Goal: Transaction & Acquisition: Purchase product/service

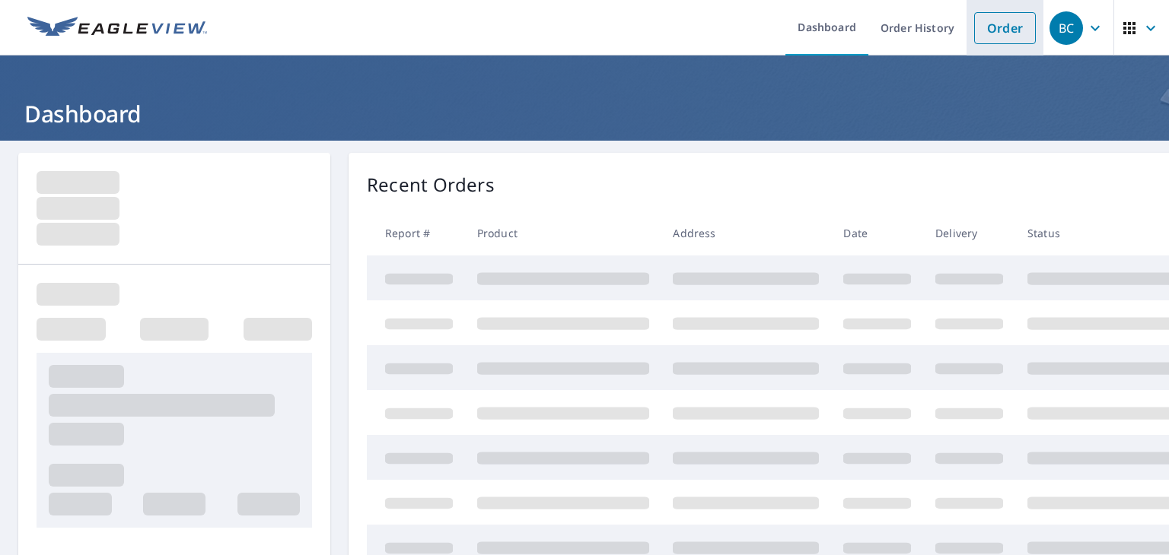
click at [995, 19] on link "Order" at bounding box center [1005, 28] width 62 height 32
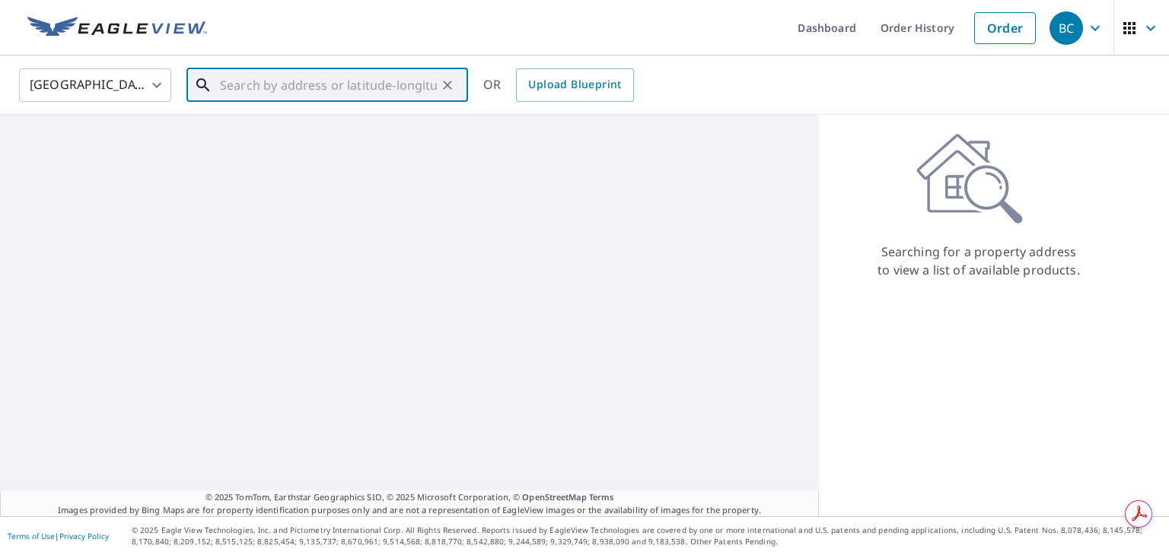
click at [287, 88] on input "text" at bounding box center [328, 85] width 217 height 43
click at [139, 86] on body "BC BC Dashboard Order History Order [DEMOGRAPHIC_DATA][GEOGRAPHIC_DATA] [GEOGRA…" at bounding box center [584, 277] width 1169 height 555
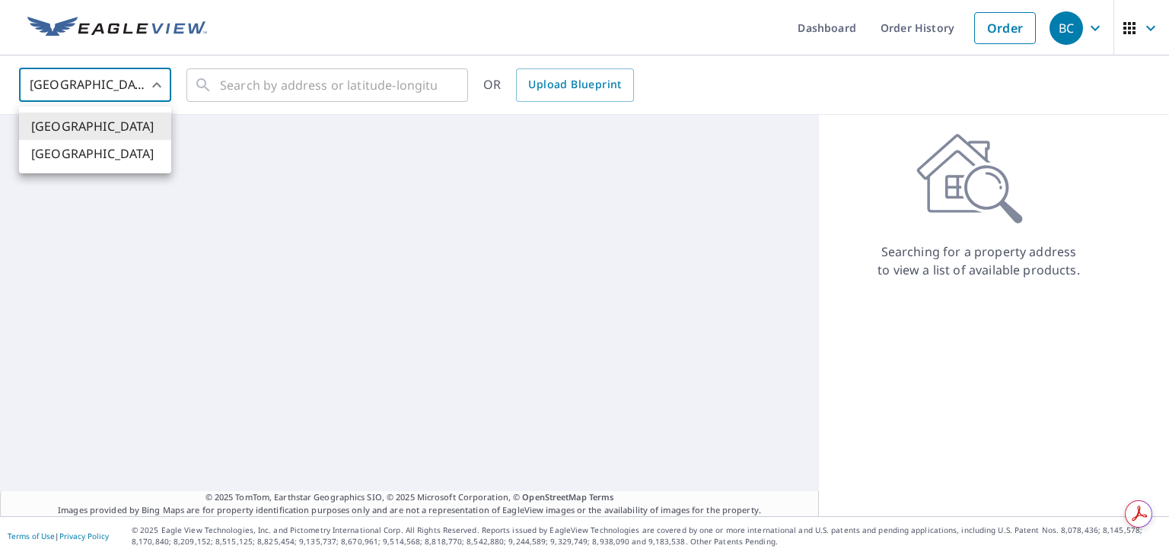
click at [81, 145] on li "[GEOGRAPHIC_DATA]" at bounding box center [95, 153] width 152 height 27
type input "CA"
click at [259, 84] on input "text" at bounding box center [328, 85] width 217 height 43
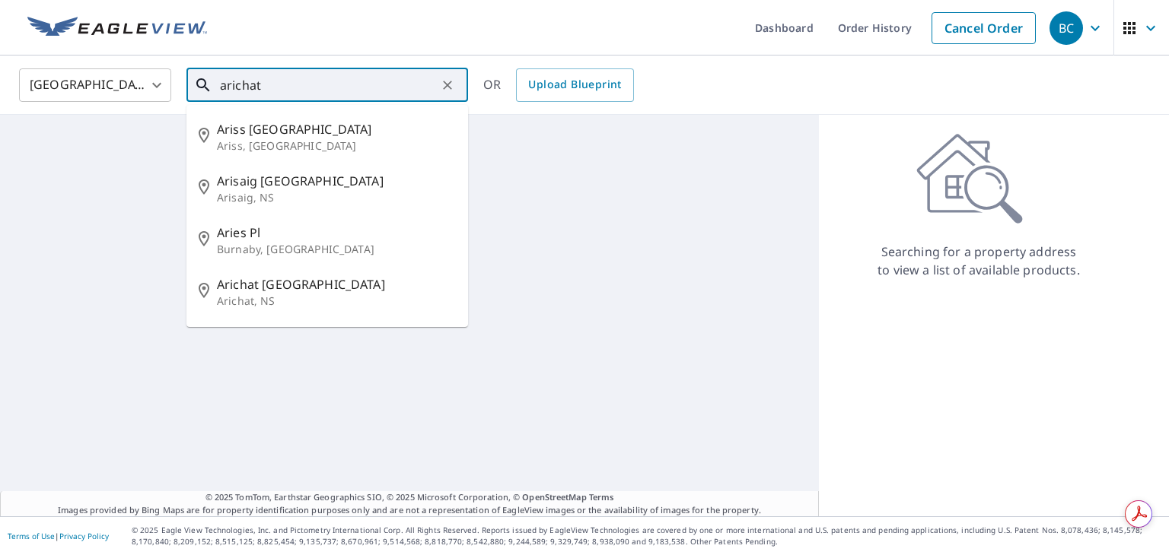
type input "arichat"
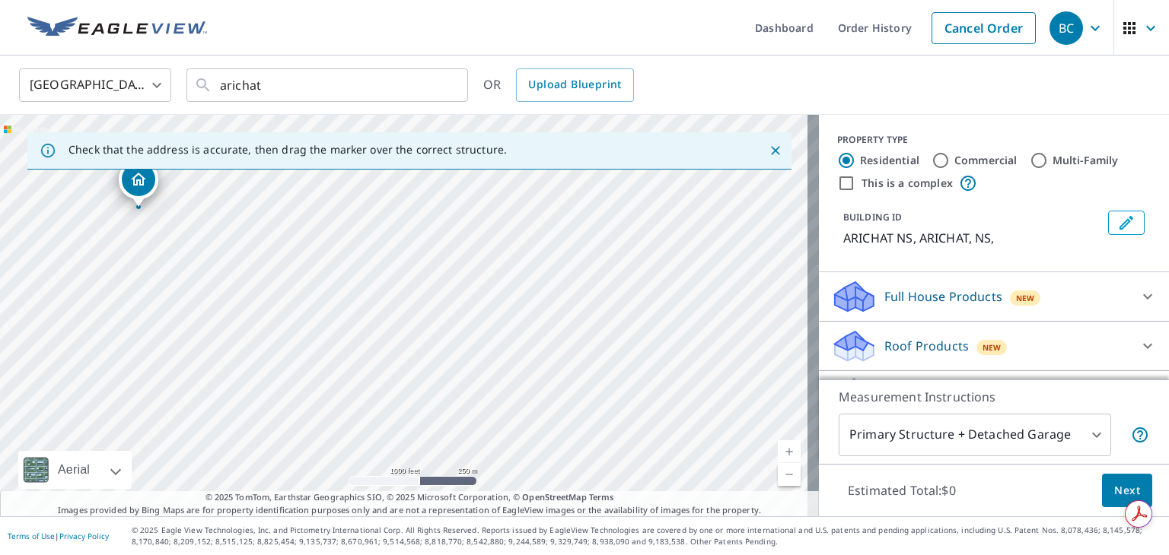
drag, startPoint x: 612, startPoint y: 279, endPoint x: 384, endPoint y: 176, distance: 249.6
click at [384, 176] on div "ARICHAT NS ARICHAT NS" at bounding box center [409, 316] width 819 height 402
drag, startPoint x: 559, startPoint y: 387, endPoint x: 752, endPoint y: 371, distance: 193.1
click at [752, 371] on div "ARICHAT NS ARICHAT NS" at bounding box center [409, 316] width 819 height 402
drag, startPoint x: 315, startPoint y: 240, endPoint x: 329, endPoint y: 326, distance: 86.4
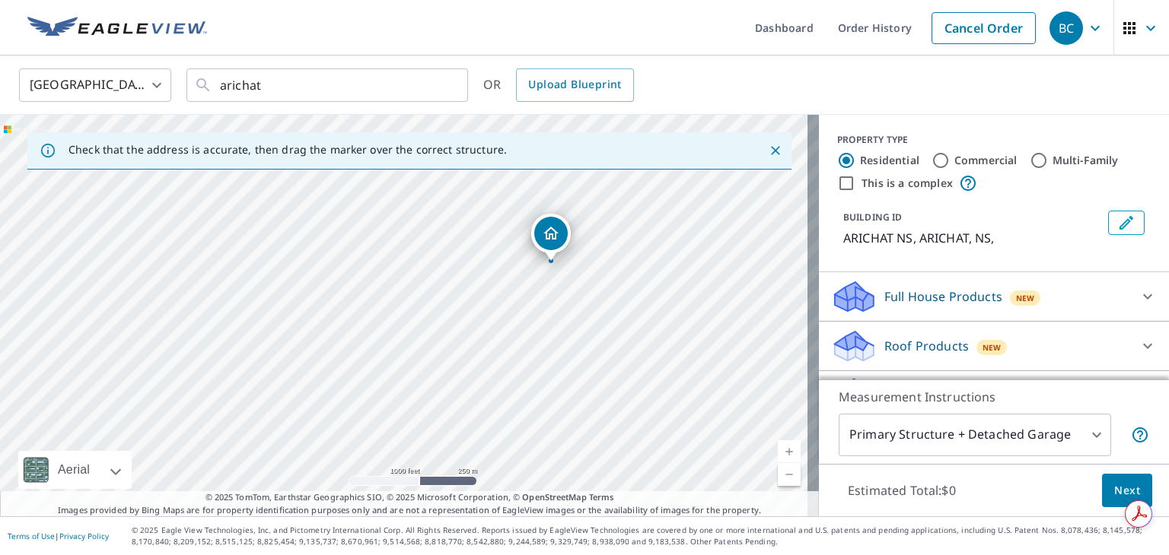
click at [329, 331] on div "ARICHAT NS ARICHAT NS" at bounding box center [409, 316] width 819 height 402
drag, startPoint x: 333, startPoint y: 296, endPoint x: 303, endPoint y: 403, distance: 110.8
click at [303, 403] on div "ARICHAT NS ARICHAT NS" at bounding box center [409, 316] width 819 height 402
click at [402, 281] on div "ARICHAT NS ARICHAT NS" at bounding box center [409, 316] width 819 height 402
drag, startPoint x: 583, startPoint y: 352, endPoint x: 339, endPoint y: 329, distance: 244.6
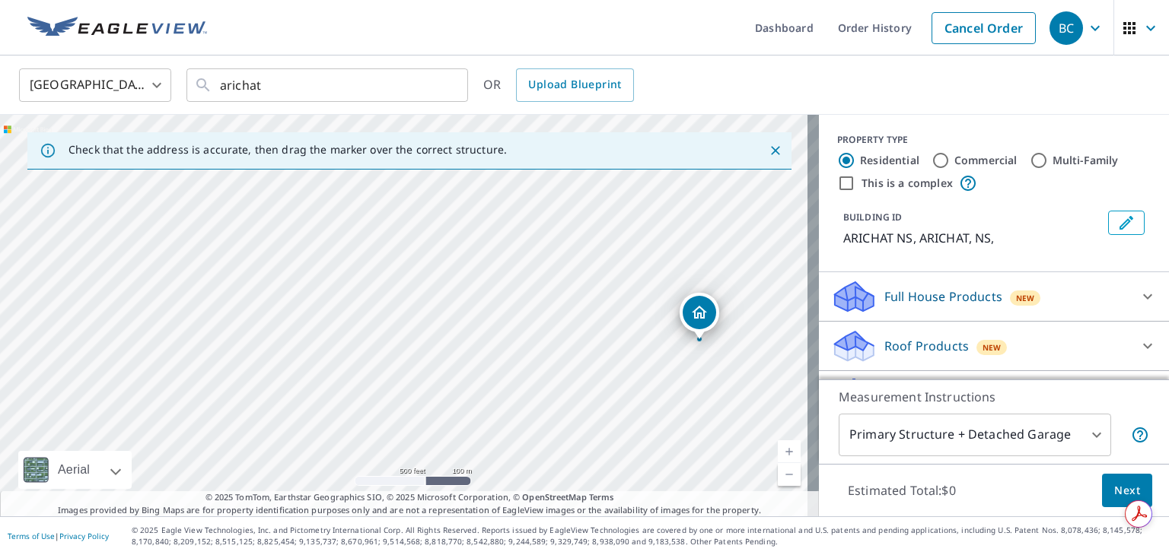
click at [339, 329] on div "ARICHAT NS ARICHAT NS" at bounding box center [409, 316] width 819 height 402
drag, startPoint x: 701, startPoint y: 305, endPoint x: 278, endPoint y: 263, distance: 425.2
click at [362, 317] on div "2359 206 RICHMOND NS B0E1A0" at bounding box center [409, 316] width 819 height 402
click at [931, 157] on input "Commercial" at bounding box center [940, 160] width 18 height 18
radio input "true"
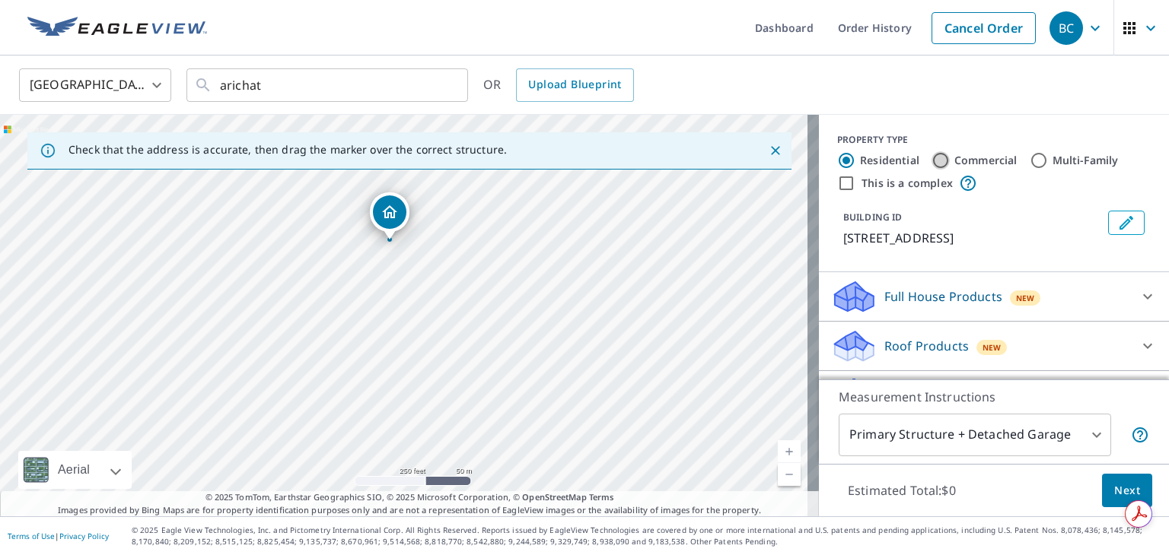
type input "4"
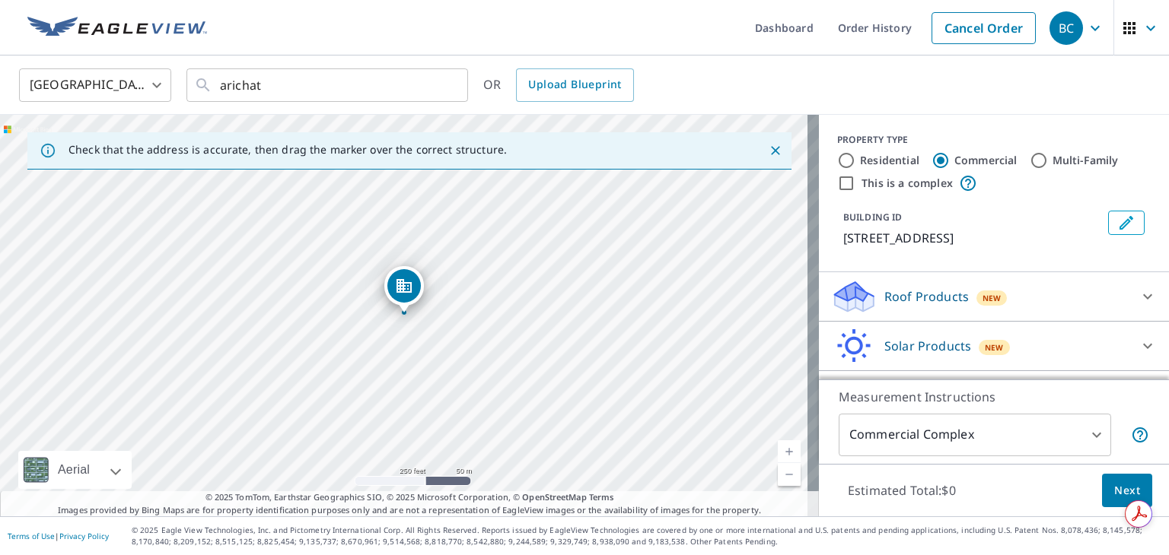
click at [909, 291] on p "Roof Products" at bounding box center [926, 297] width 84 height 18
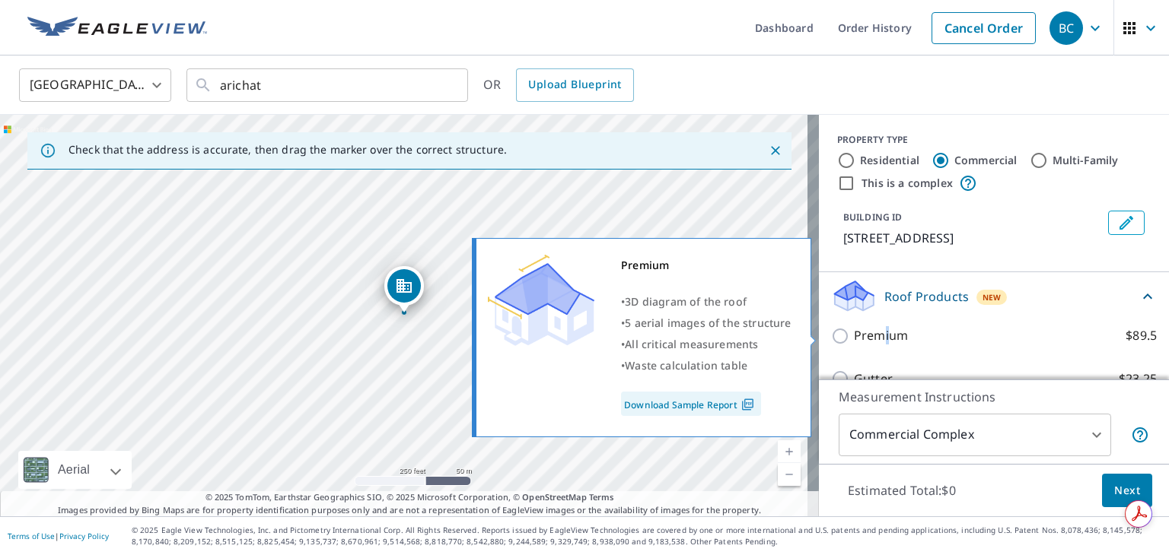
click at [874, 335] on p "Premium" at bounding box center [881, 335] width 54 height 19
click at [831, 337] on input "Premium $89.5" at bounding box center [842, 336] width 23 height 18
checkbox input "true"
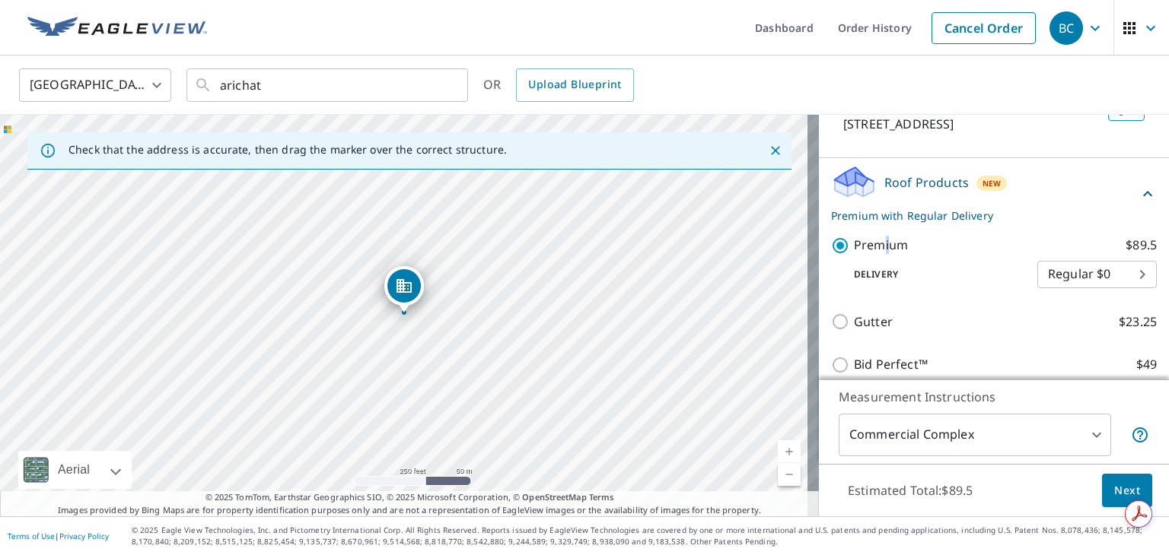
scroll to position [225, 0]
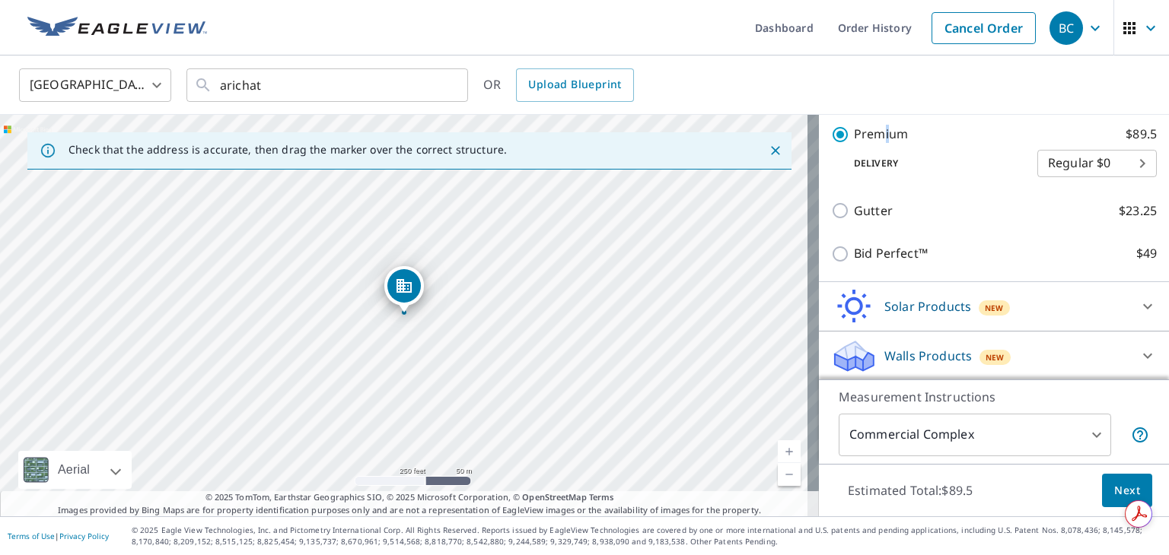
click at [1114, 492] on span "Next" at bounding box center [1127, 491] width 26 height 19
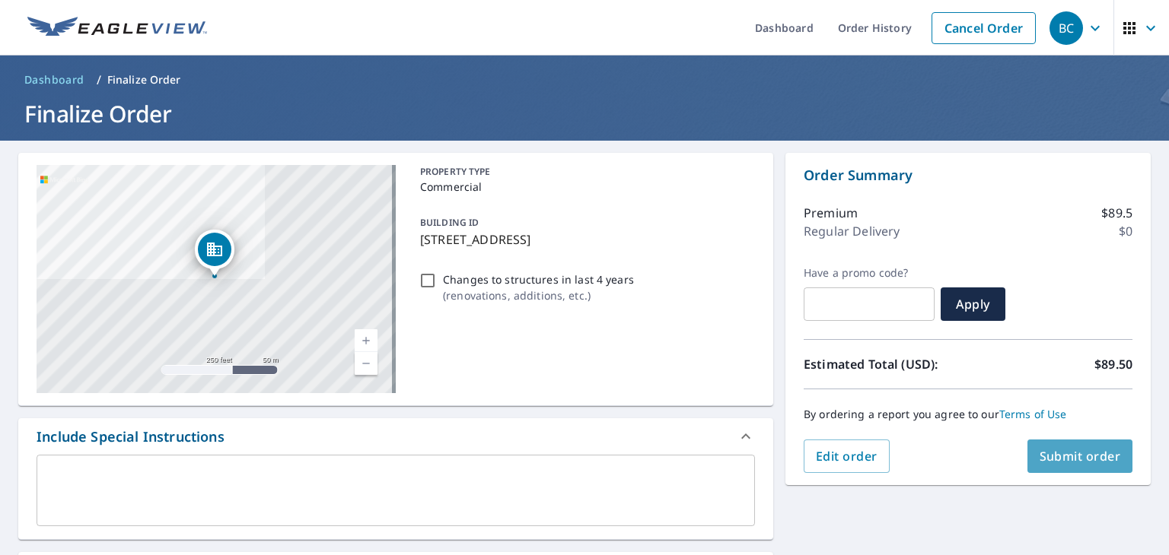
click at [1077, 460] on span "Submit order" at bounding box center [1079, 456] width 81 height 17
